Goal: Task Accomplishment & Management: Manage account settings

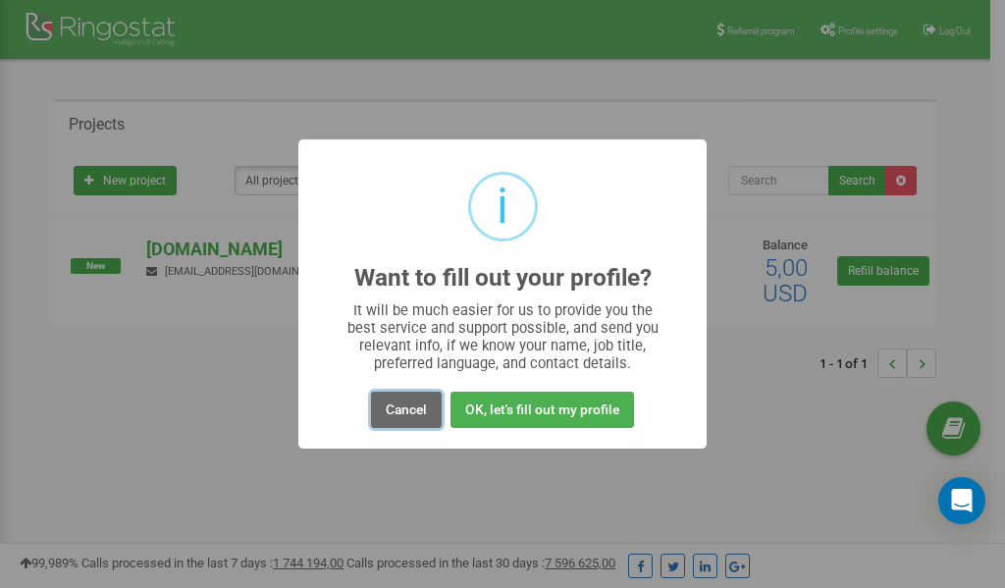
click at [407, 417] on button "Cancel" at bounding box center [406, 410] width 71 height 36
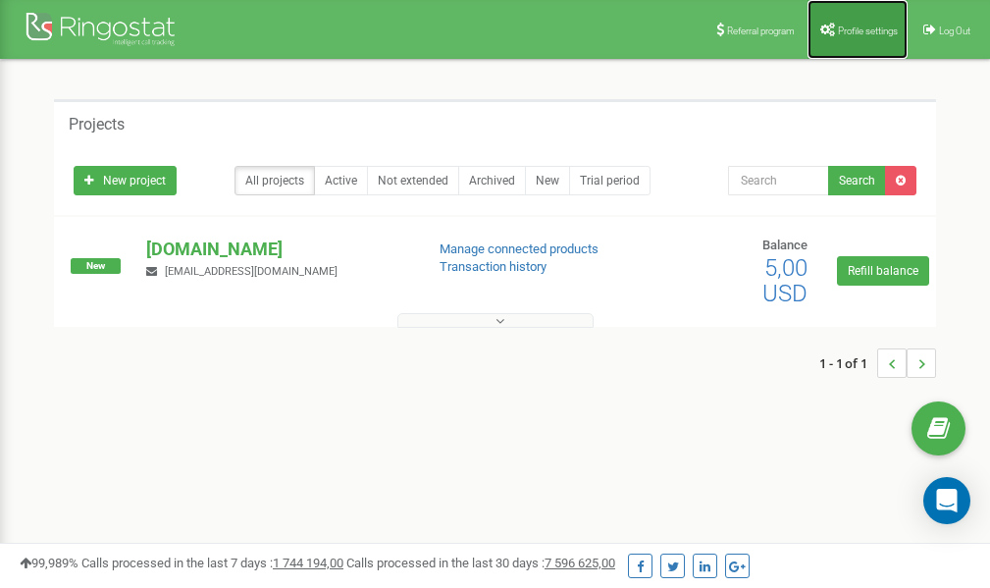
click at [839, 26] on span "Profile settings" at bounding box center [868, 31] width 60 height 11
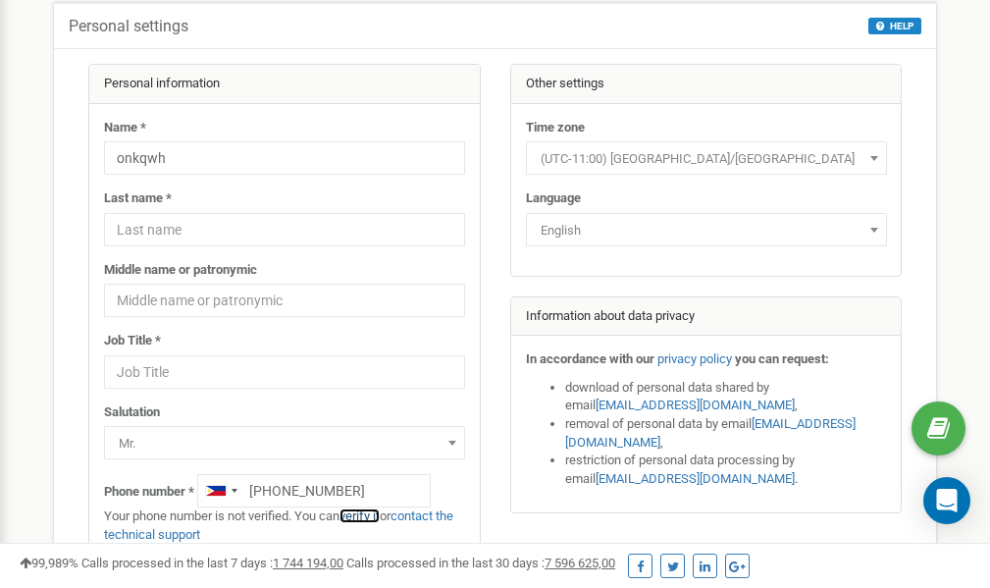
click at [368, 516] on link "verify it" at bounding box center [360, 515] width 40 height 15
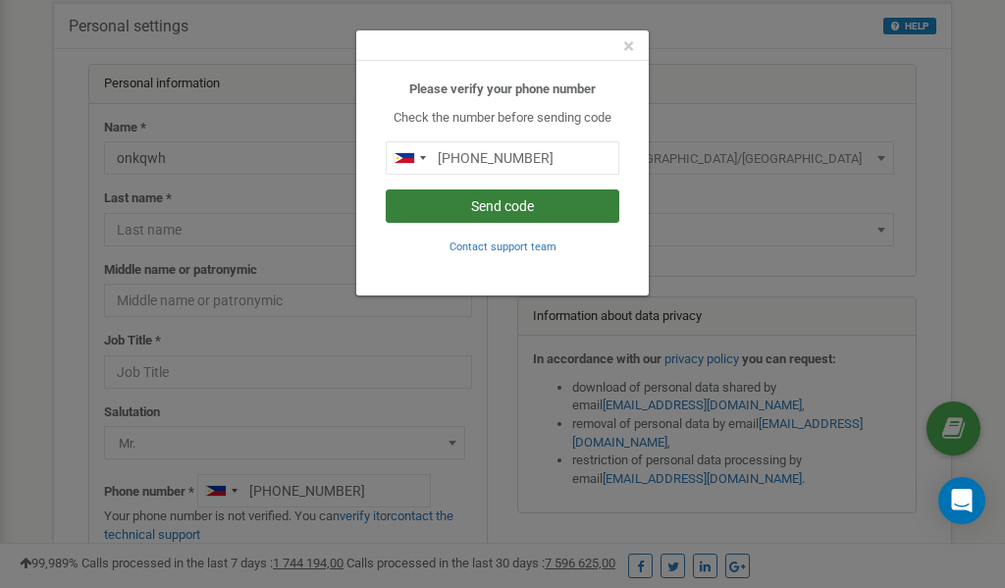
click at [492, 206] on button "Send code" at bounding box center [503, 205] width 234 height 33
